Goal: Book appointment/travel/reservation

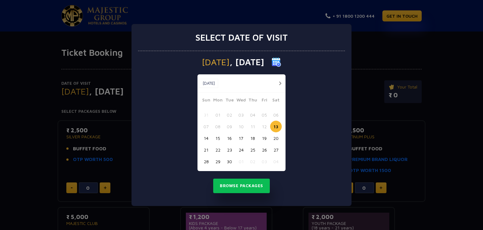
click at [205, 148] on button "21" at bounding box center [206, 150] width 12 height 12
click at [239, 183] on button "Browse Packages" at bounding box center [241, 185] width 57 height 14
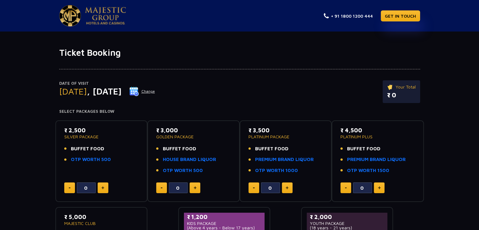
click at [155, 89] on button "Change" at bounding box center [142, 91] width 26 height 10
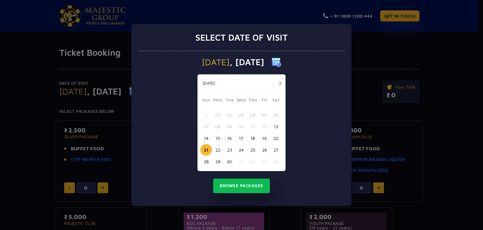
click at [217, 149] on button "22" at bounding box center [218, 150] width 12 height 12
click at [236, 181] on button "Browse Packages" at bounding box center [241, 185] width 57 height 14
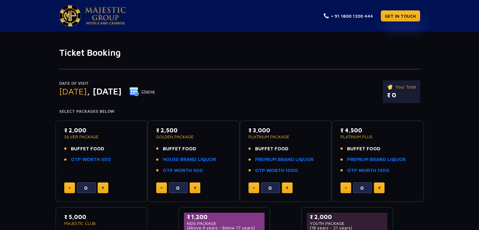
click at [155, 87] on button "Change" at bounding box center [142, 91] width 26 height 10
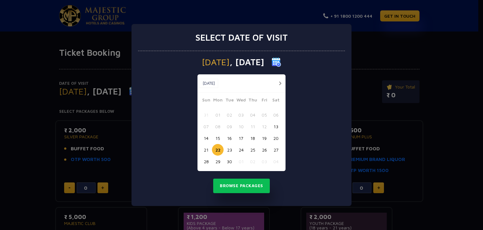
click at [204, 148] on button "21" at bounding box center [206, 150] width 12 height 12
click at [241, 184] on button "Browse Packages" at bounding box center [241, 185] width 57 height 14
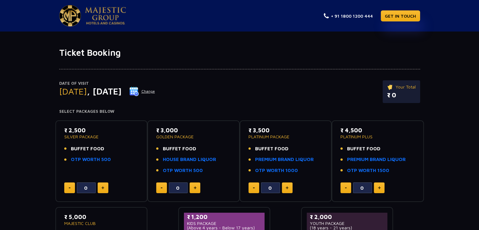
click at [155, 90] on button "Change" at bounding box center [142, 91] width 26 height 10
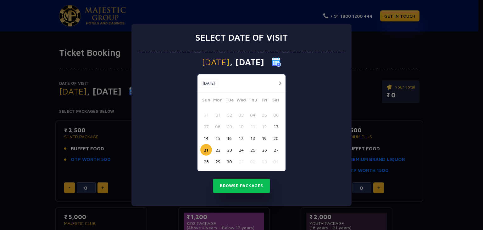
click at [217, 149] on button "22" at bounding box center [218, 150] width 12 height 12
click at [232, 188] on button "Browse Packages" at bounding box center [241, 185] width 57 height 14
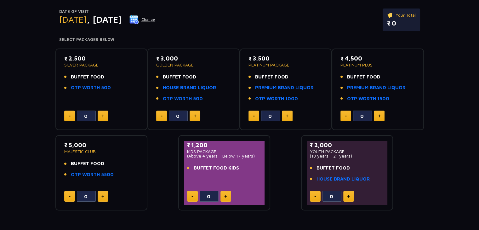
scroll to position [77, 0]
